Goal: Task Accomplishment & Management: Manage account settings

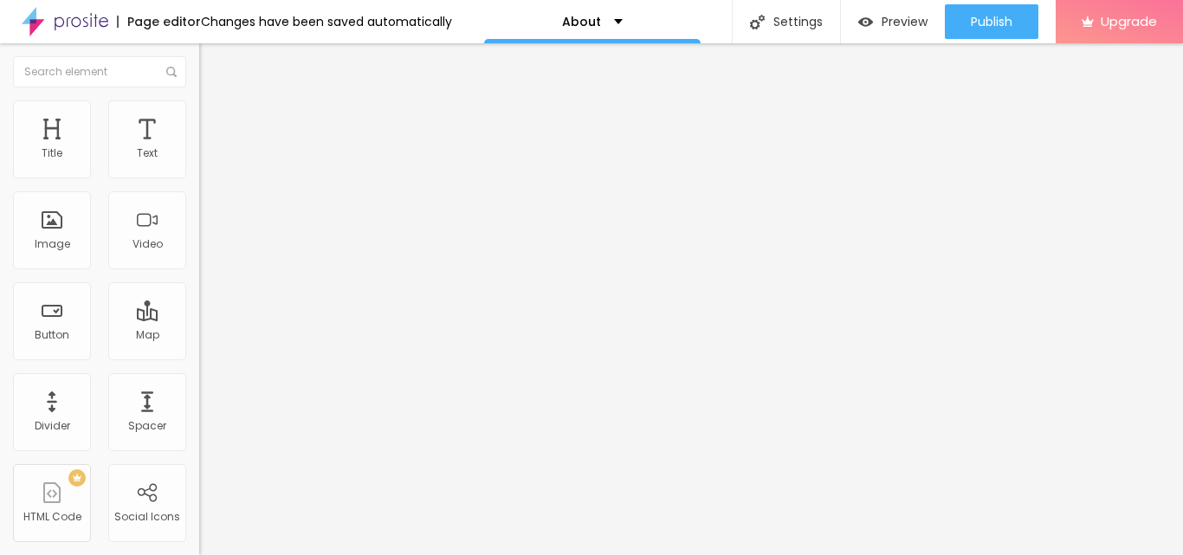
click at [215, 120] on span "Style" at bounding box center [227, 112] width 25 height 15
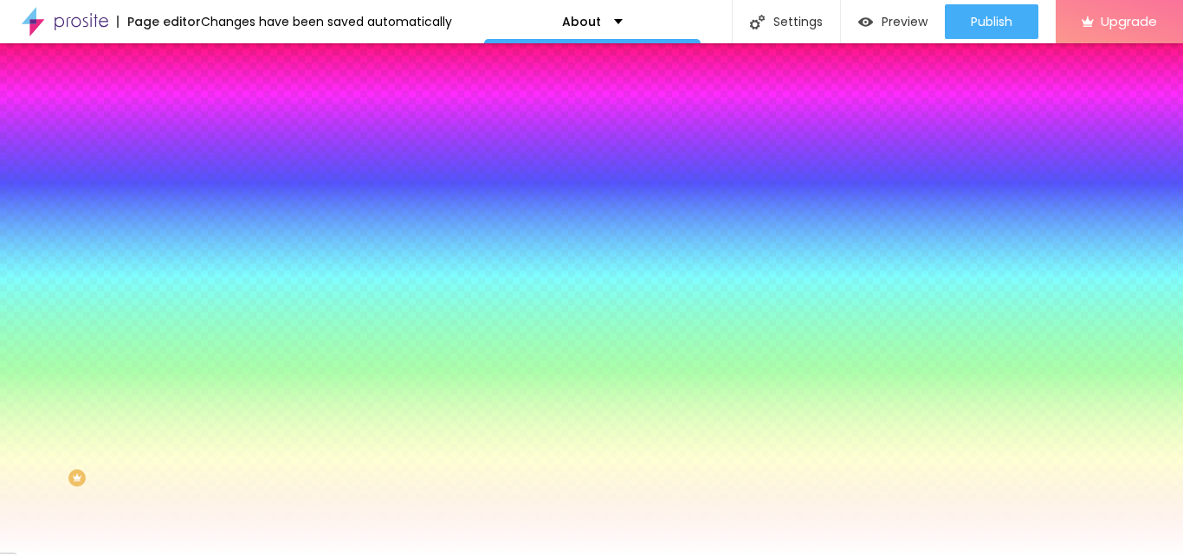
click at [199, 100] on li "Content" at bounding box center [298, 91] width 199 height 17
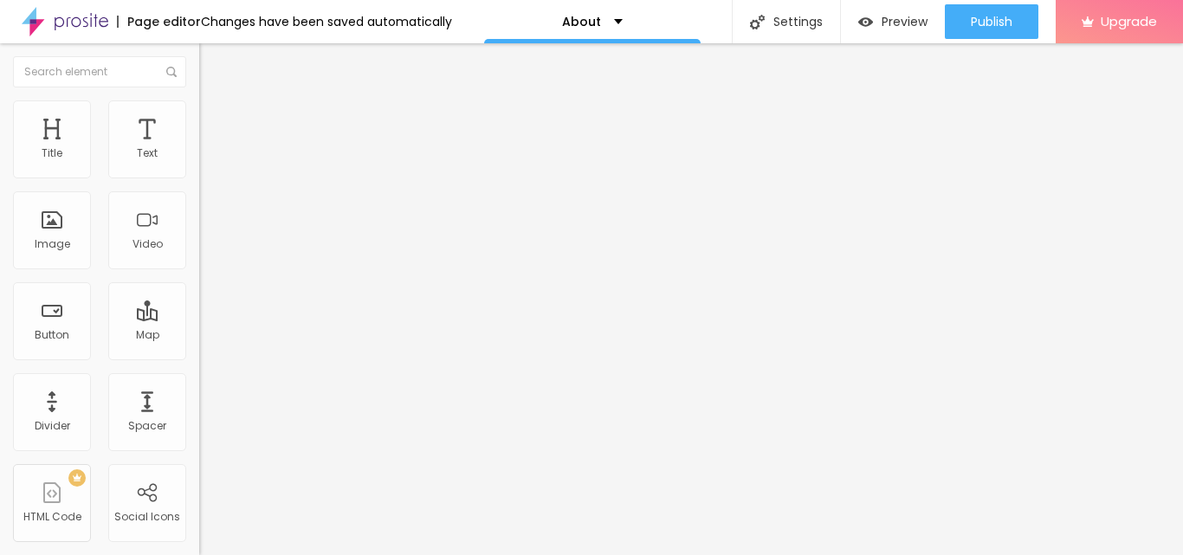
click at [212, 64] on img "button" at bounding box center [219, 63] width 14 height 14
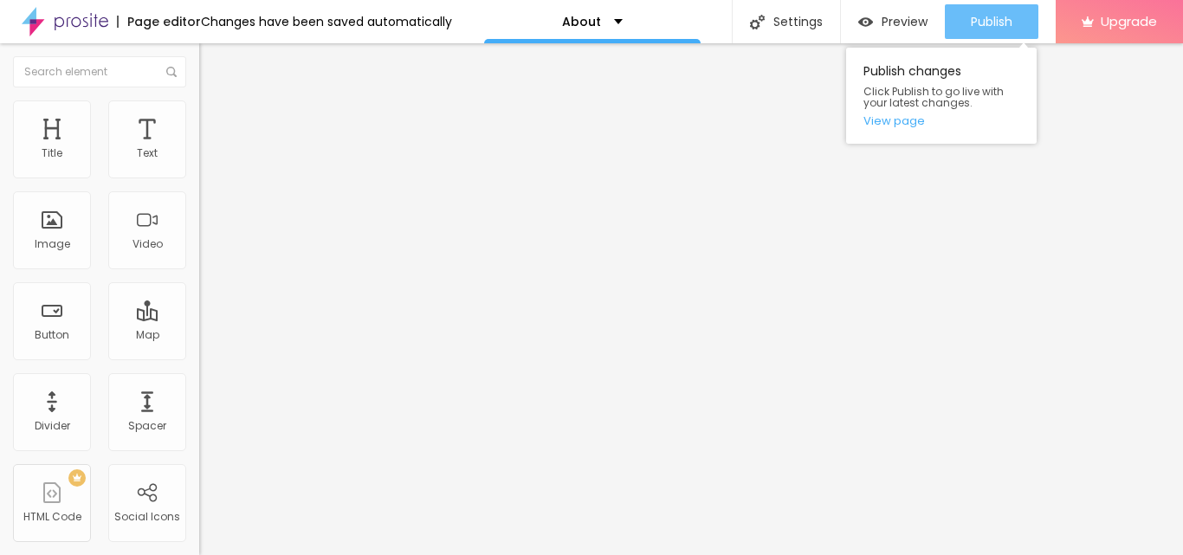
click at [986, 22] on span "Publish" at bounding box center [992, 22] width 42 height 14
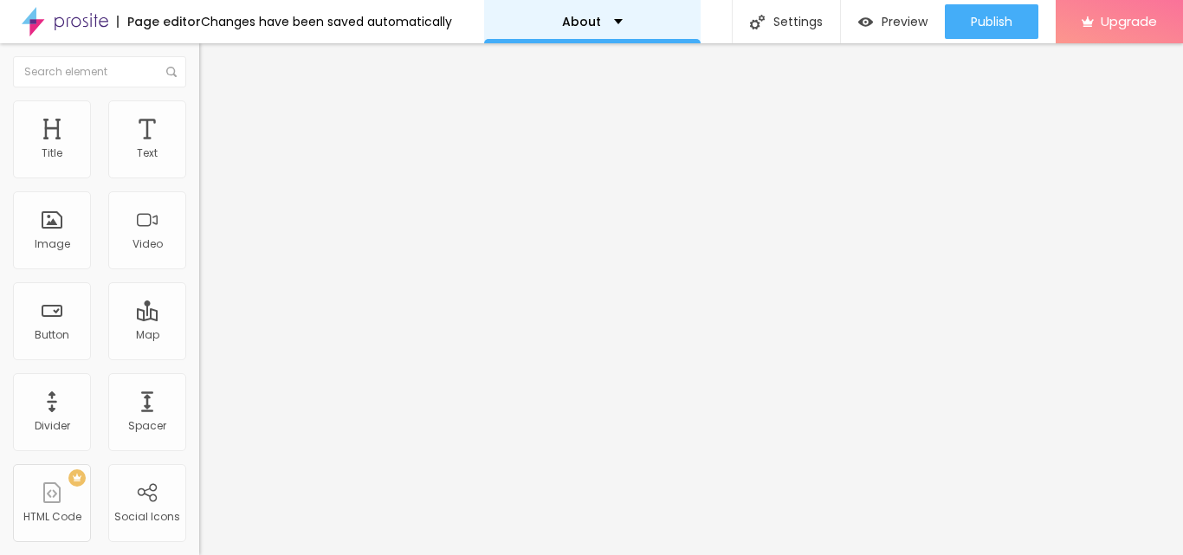
click at [613, 31] on div "About" at bounding box center [592, 21] width 217 height 43
click at [212, 61] on img "button" at bounding box center [219, 63] width 14 height 14
click at [588, 18] on div "About" at bounding box center [592, 22] width 61 height 12
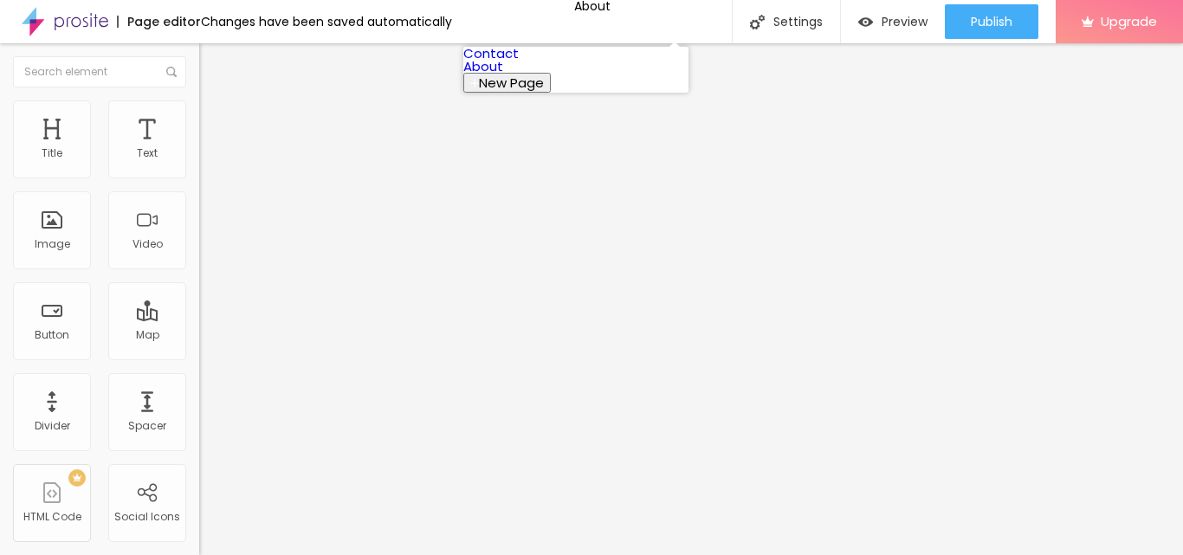
click at [519, 57] on link "Contact" at bounding box center [490, 53] width 55 height 18
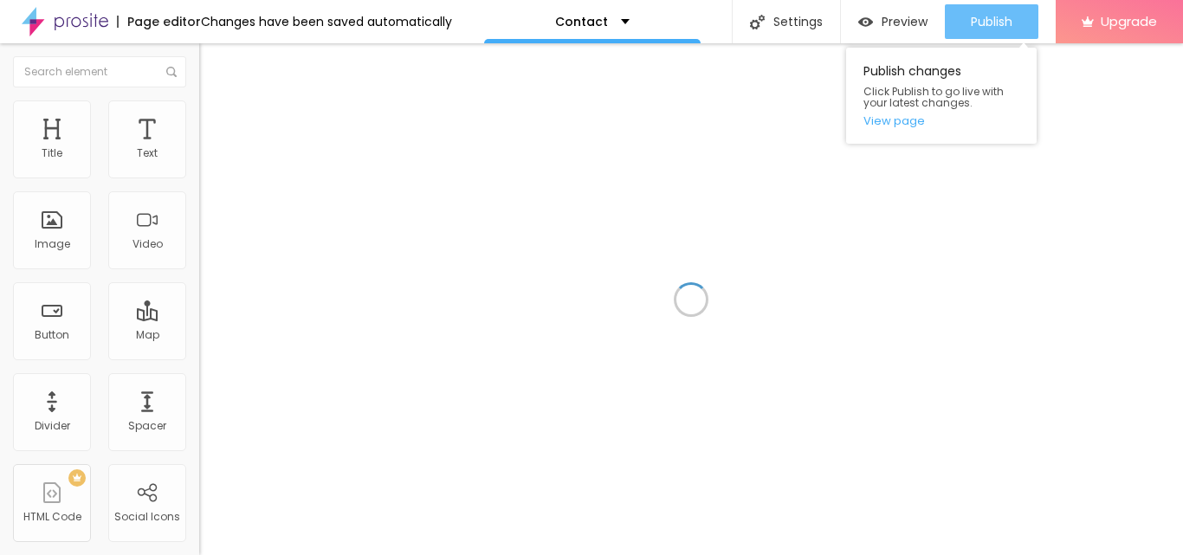
click at [992, 30] on div "Publish" at bounding box center [992, 21] width 42 height 35
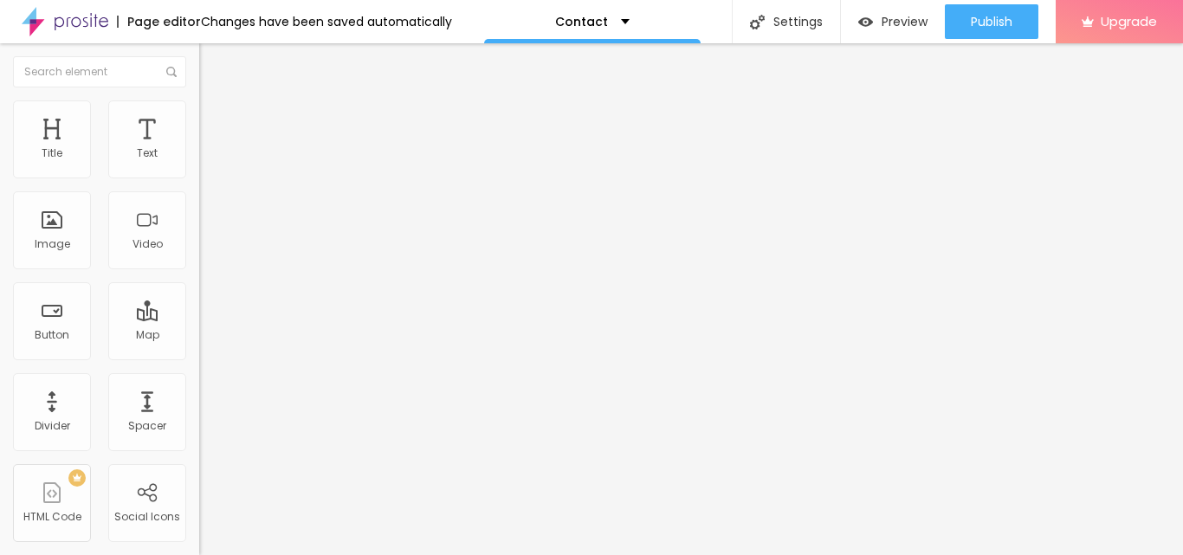
click at [199, 163] on input "Alboom Brasil" at bounding box center [303, 154] width 208 height 17
paste input "HD Makeover"
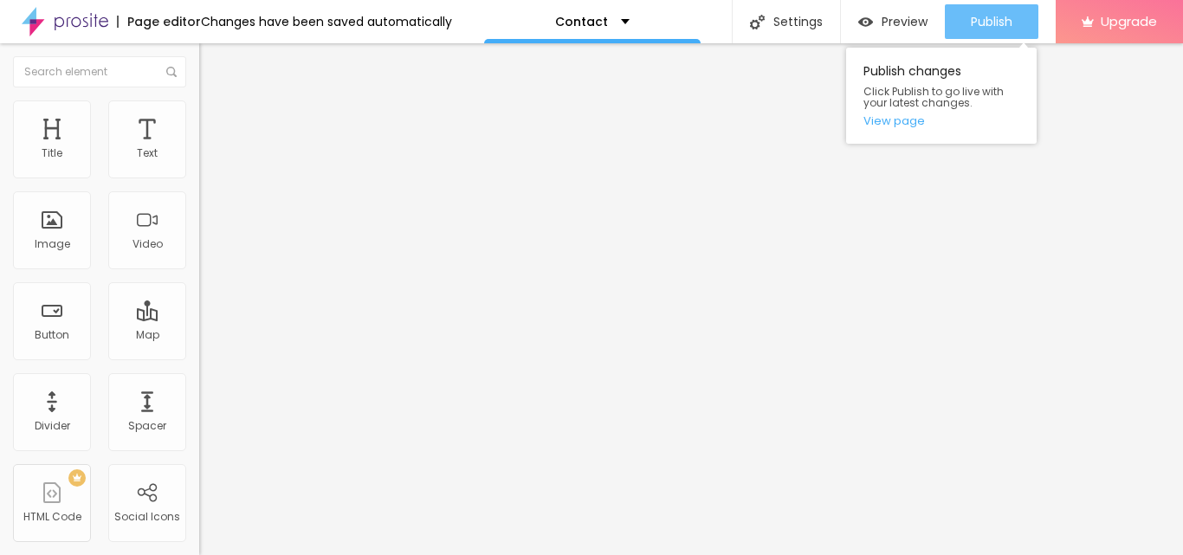
type input "HD Makeover"
click at [987, 27] on span "Publish" at bounding box center [992, 22] width 42 height 14
click at [991, 16] on span "Publish" at bounding box center [992, 22] width 42 height 14
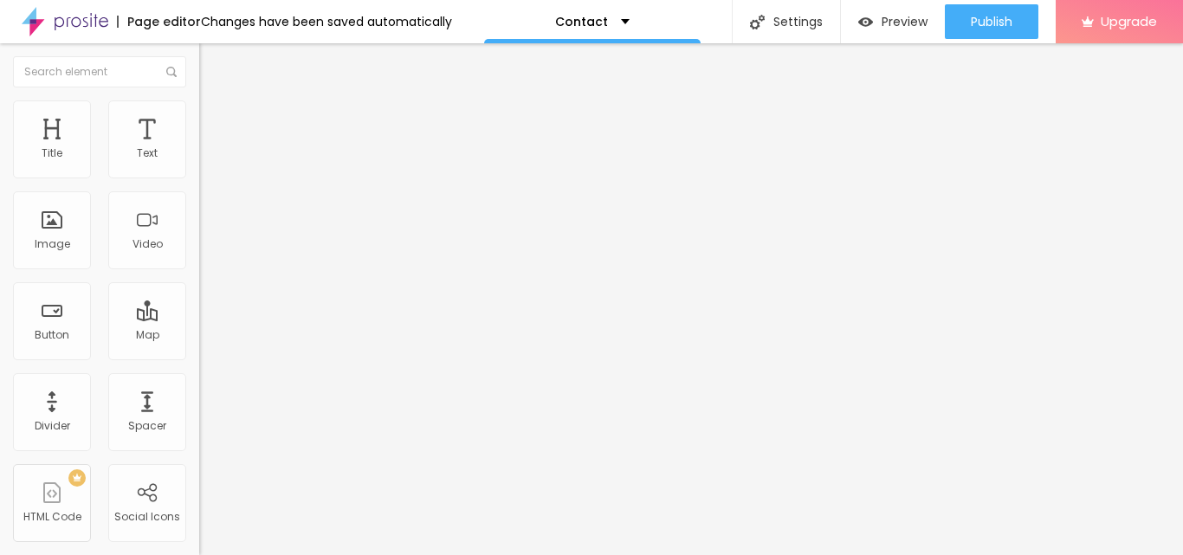
click at [212, 62] on img "button" at bounding box center [219, 63] width 14 height 14
click at [49, 25] on img at bounding box center [65, 21] width 87 height 43
